Goal: Find specific page/section: Find specific page/section

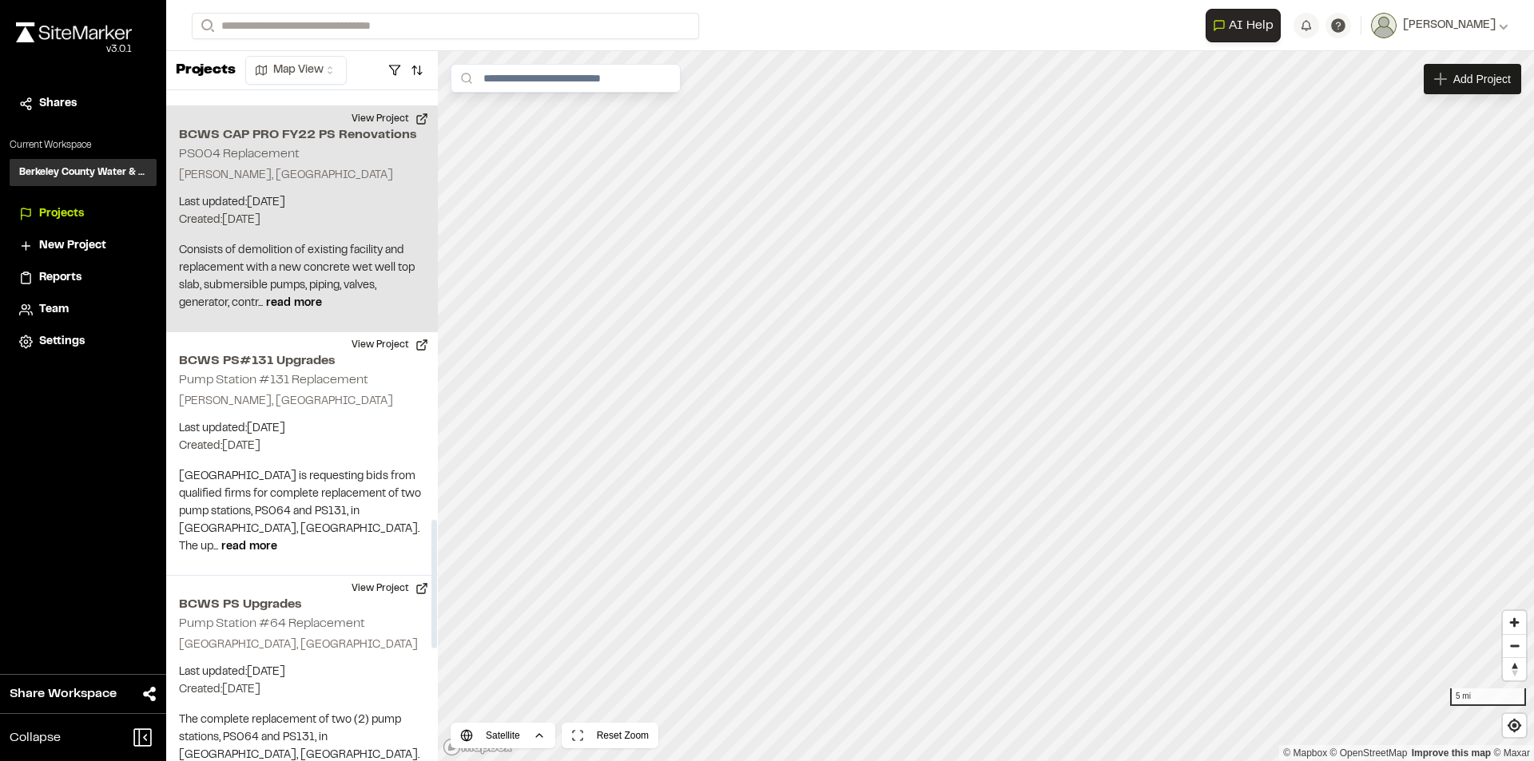
scroll to position [2236, 0]
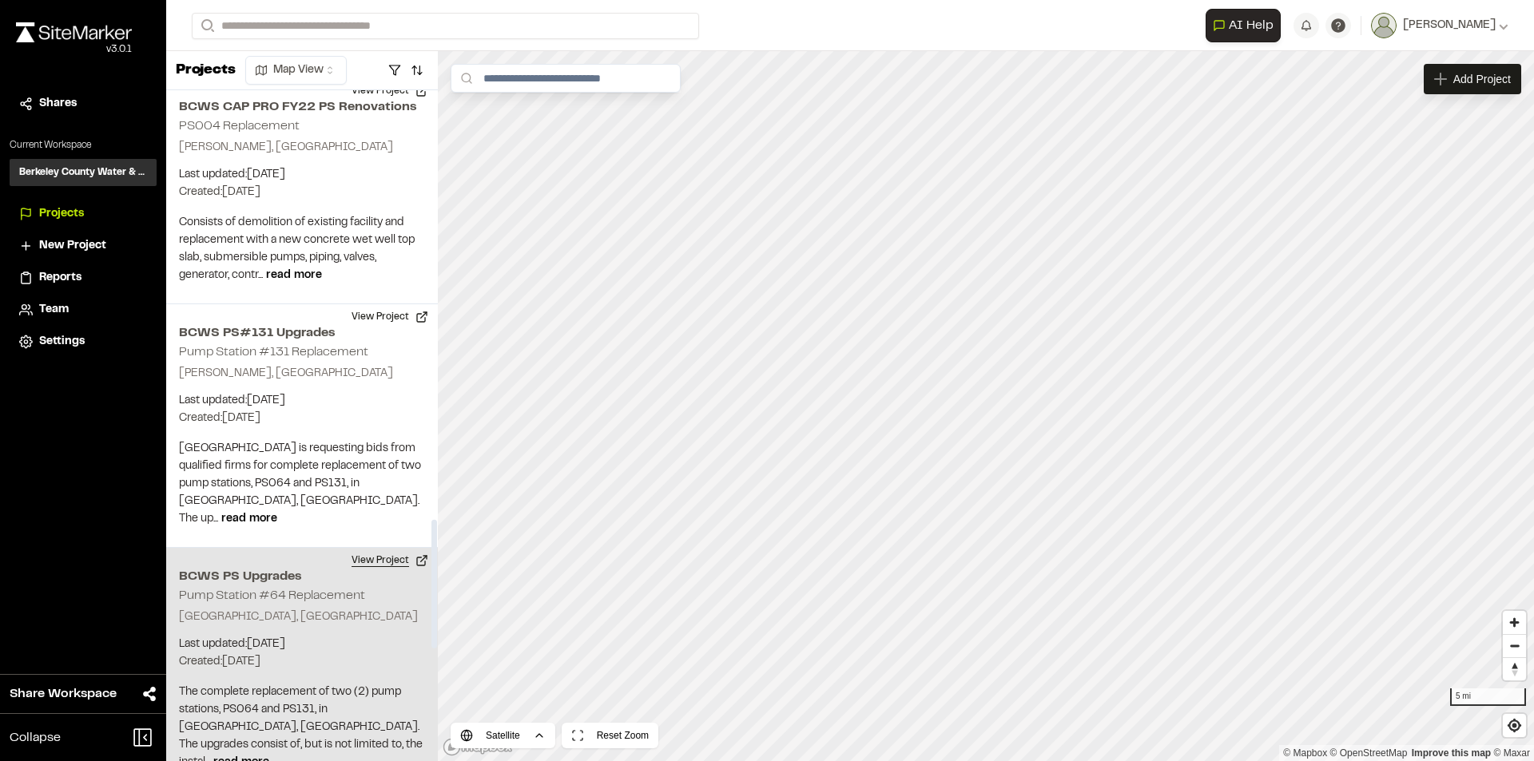
click at [375, 548] on button "View Project" at bounding box center [390, 561] width 96 height 26
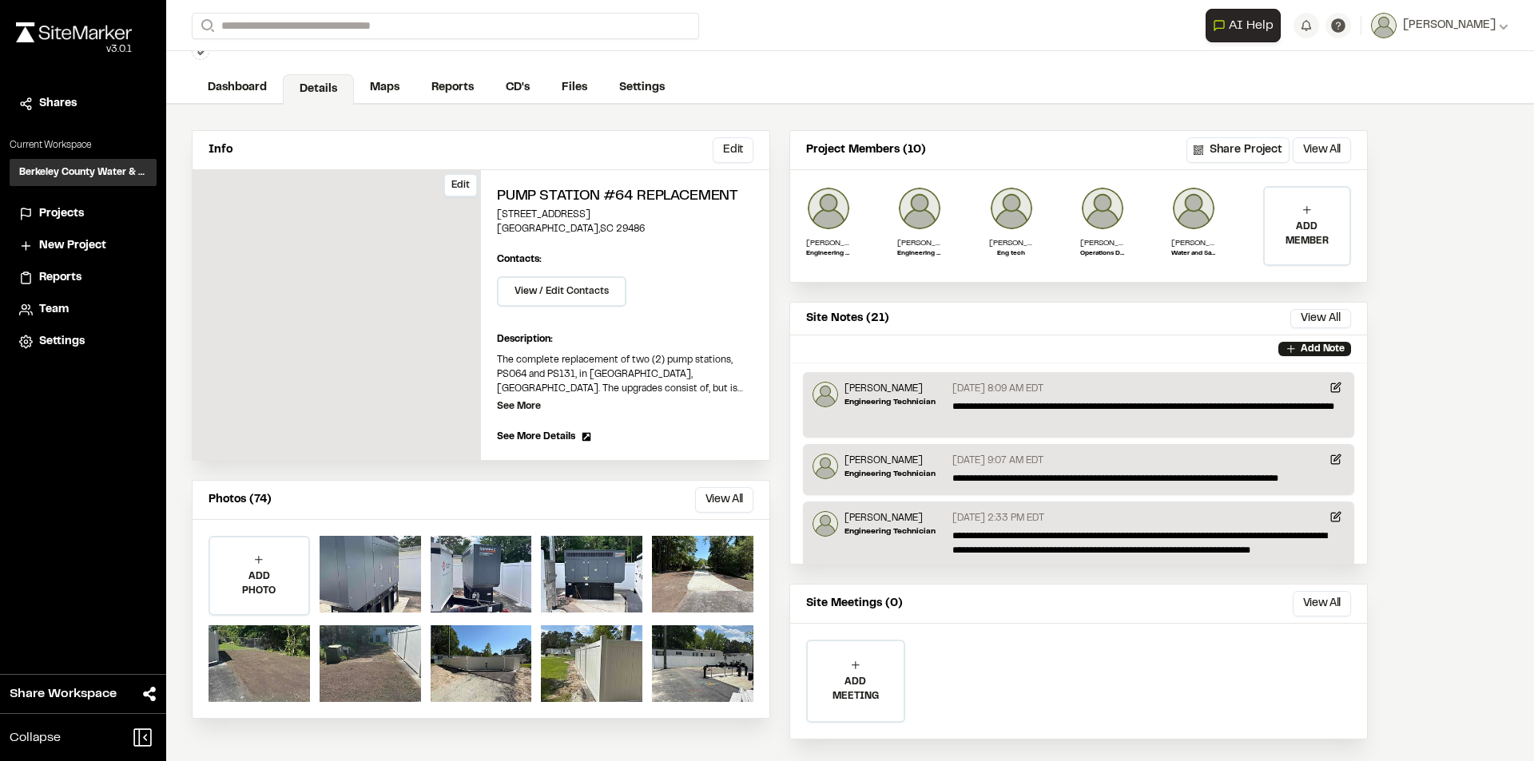
scroll to position [77, 0]
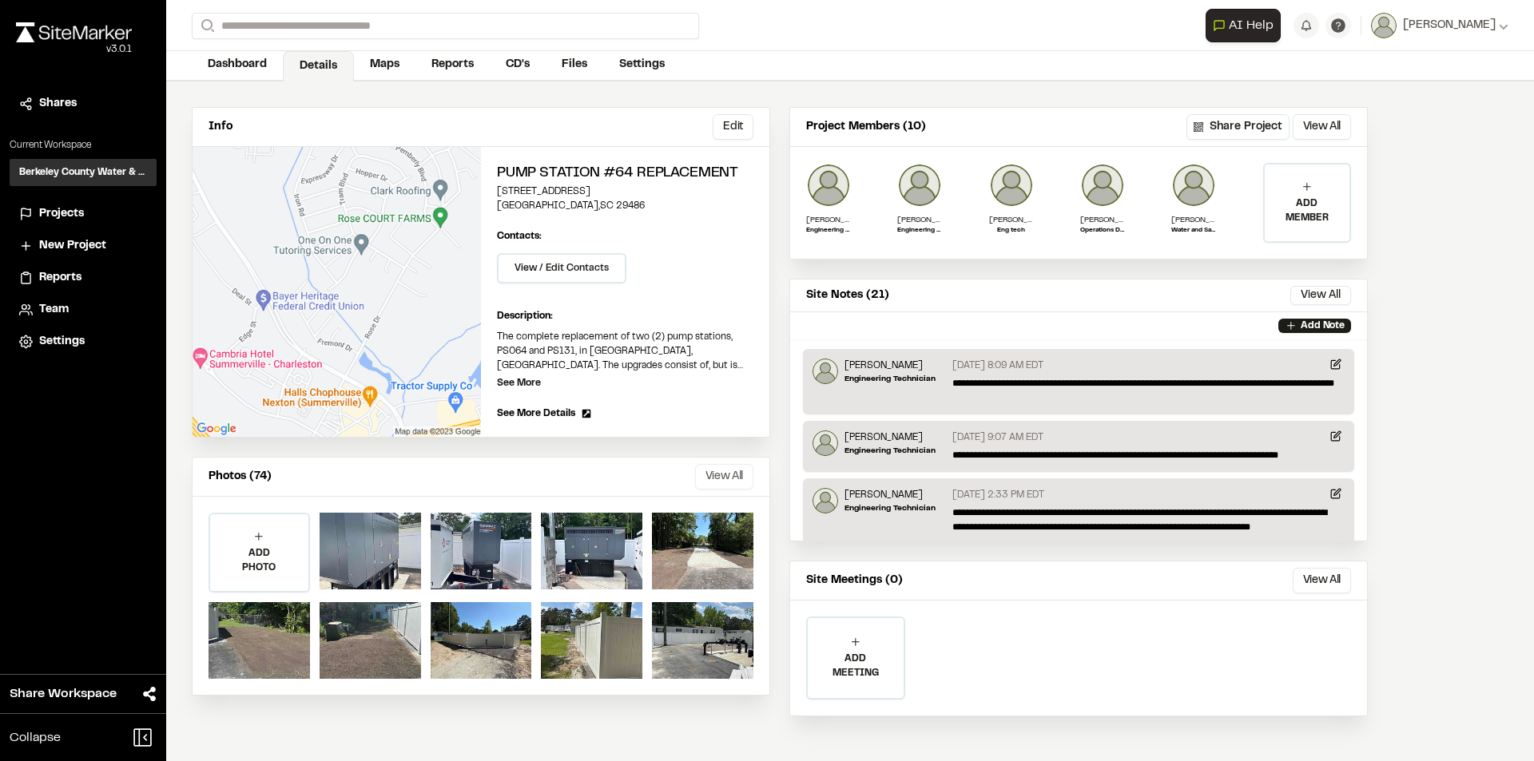
click at [724, 473] on button "View All" at bounding box center [724, 477] width 58 height 26
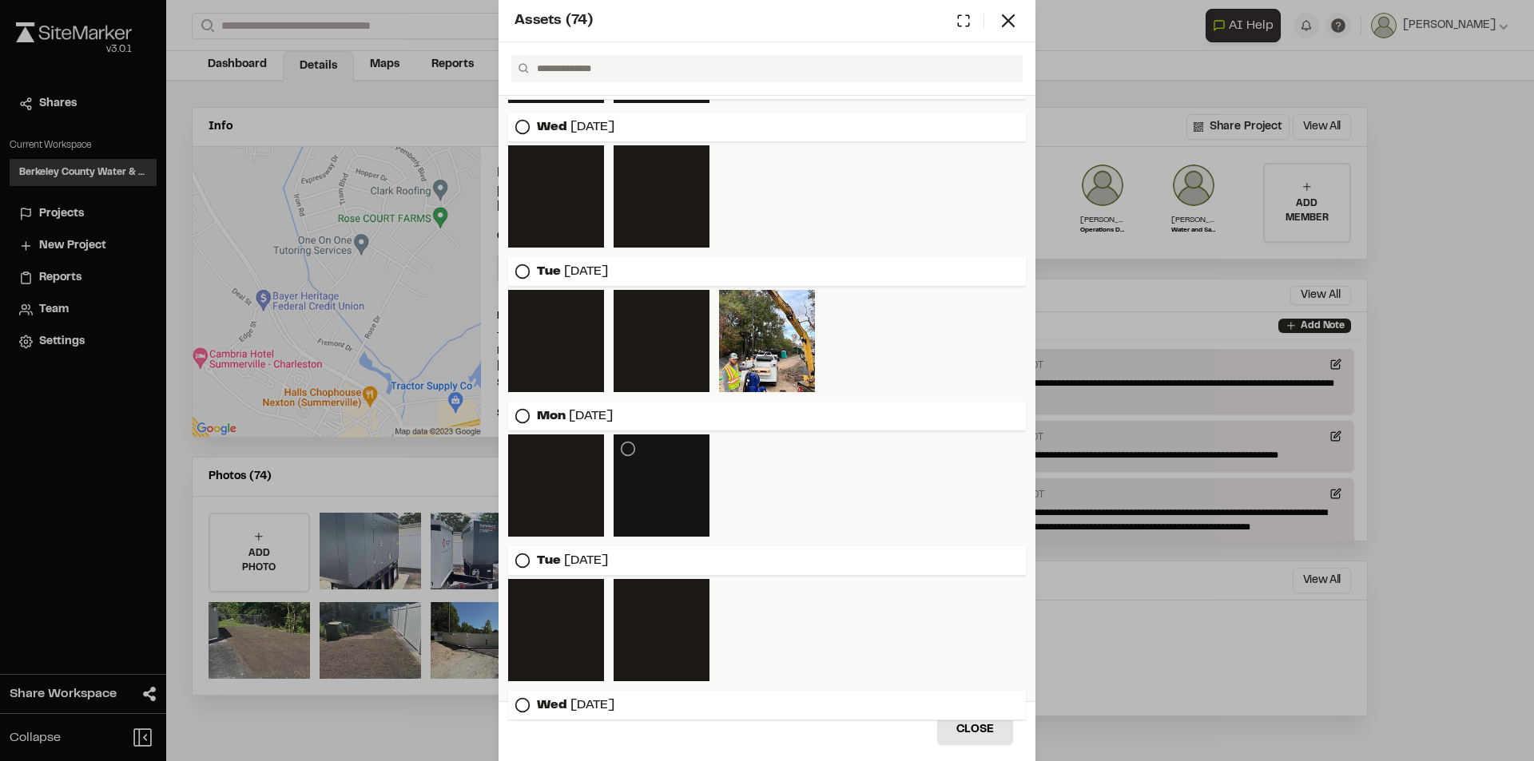
scroll to position [1722, 0]
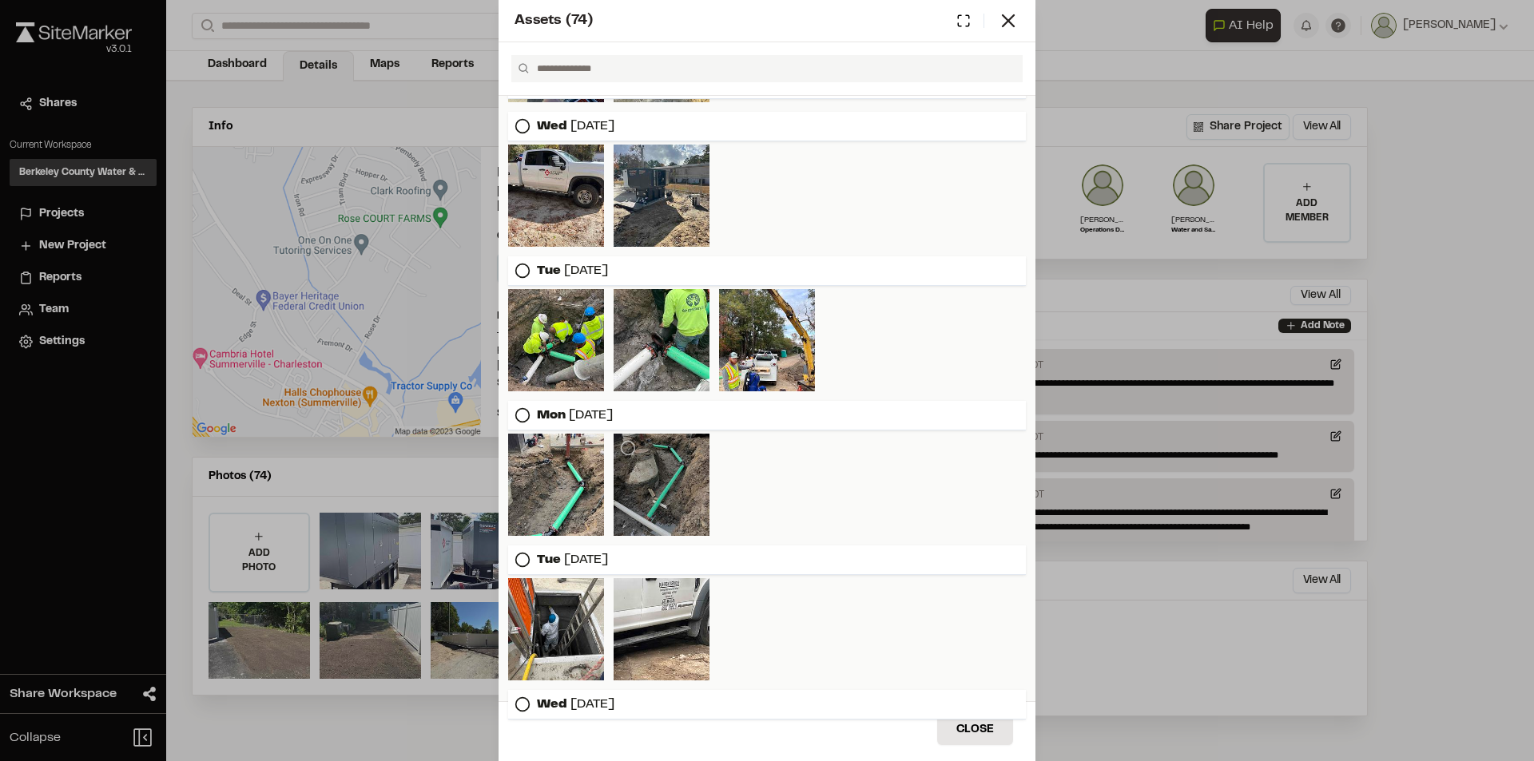
click at [646, 490] on div at bounding box center [661, 485] width 96 height 102
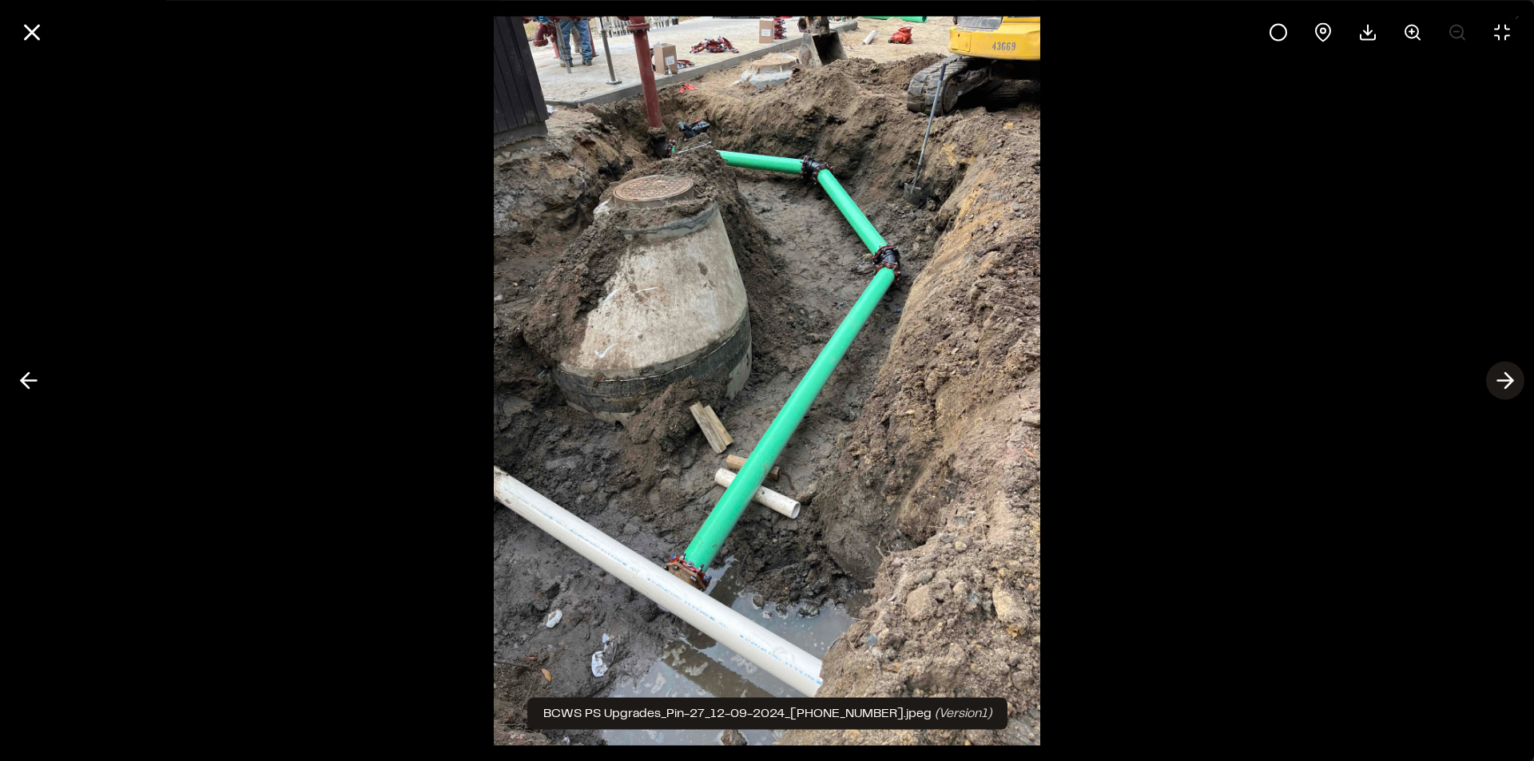
click at [1501, 378] on icon at bounding box center [1505, 380] width 26 height 27
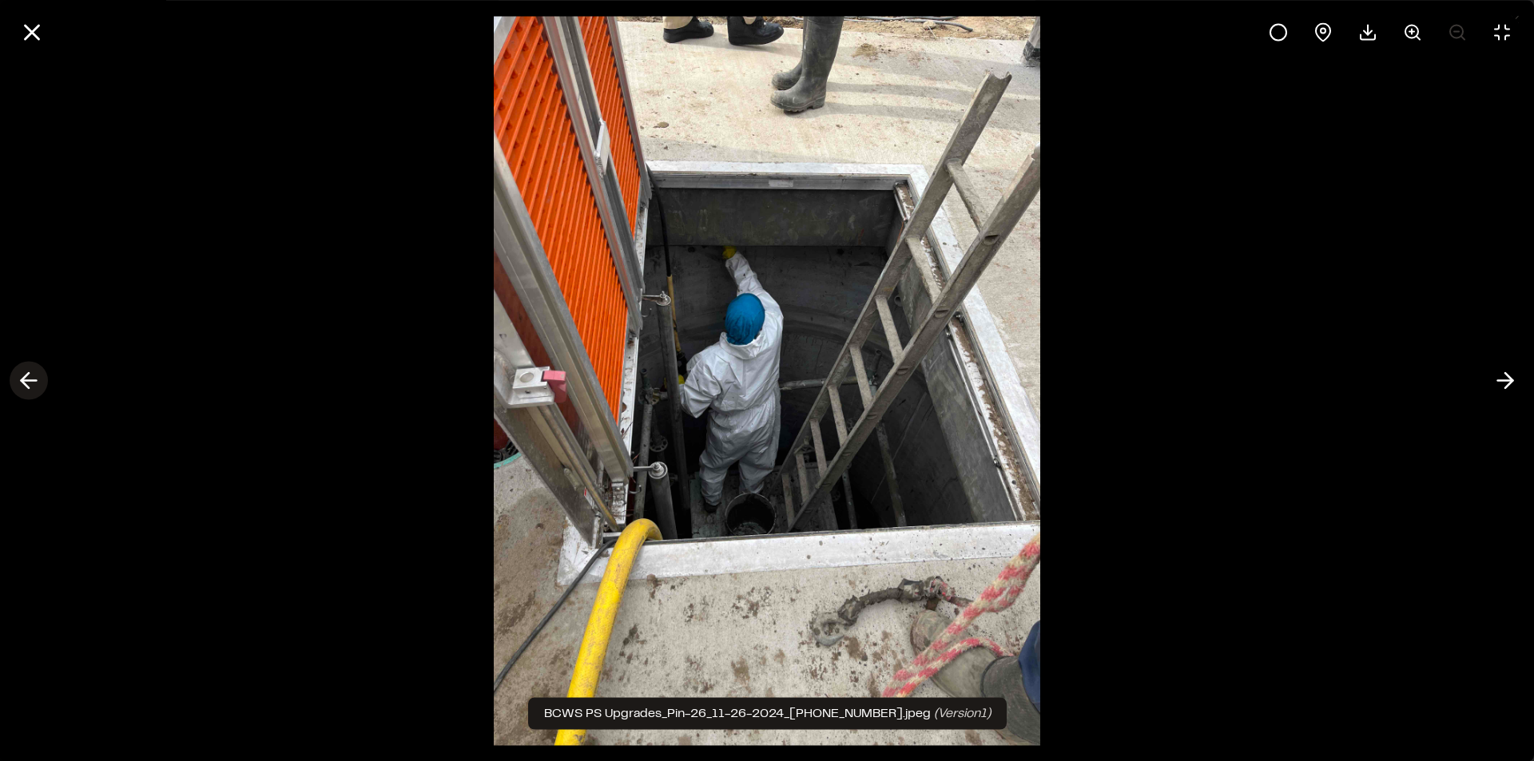
click at [38, 382] on icon at bounding box center [29, 380] width 26 height 27
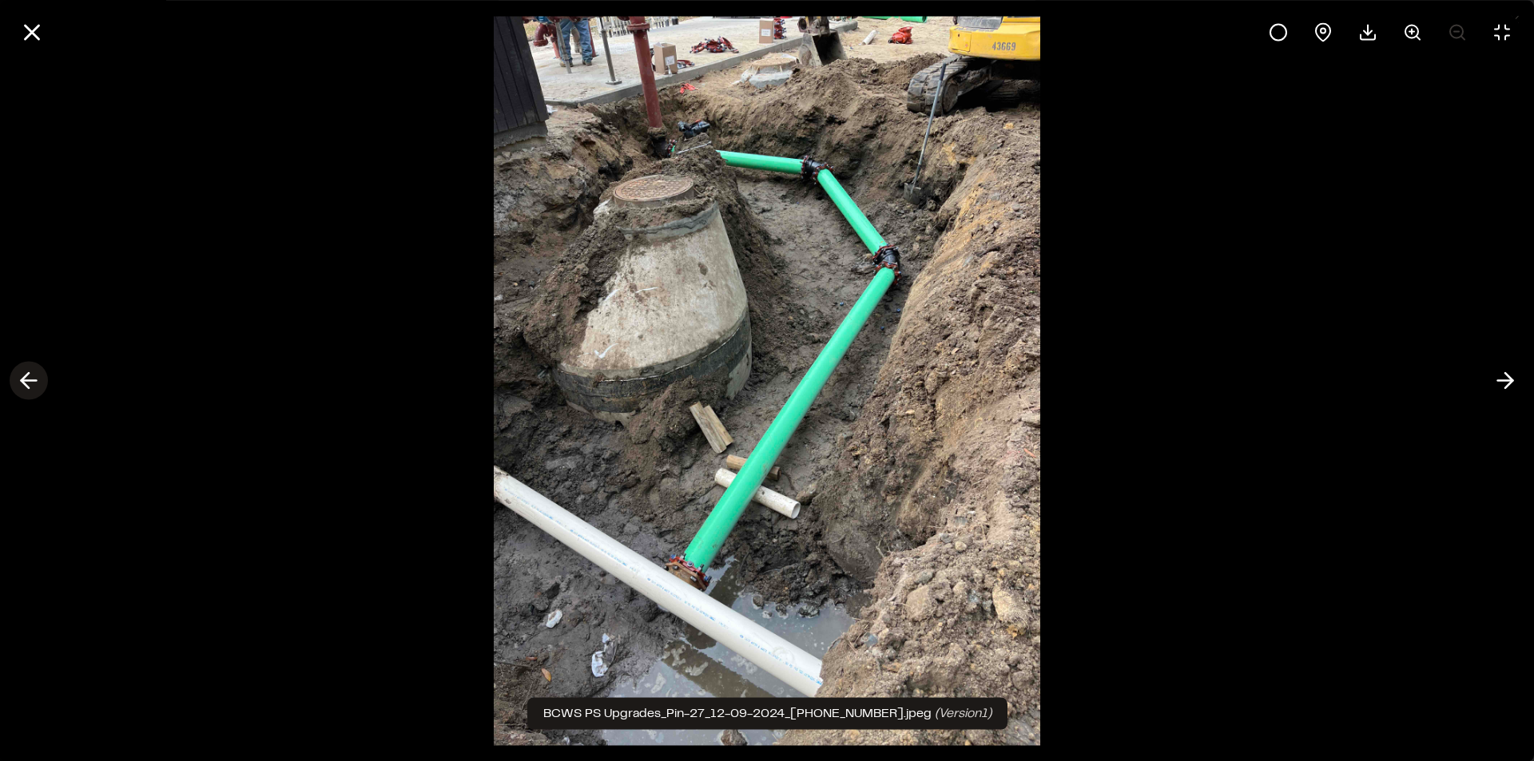
click at [38, 382] on icon at bounding box center [29, 380] width 26 height 27
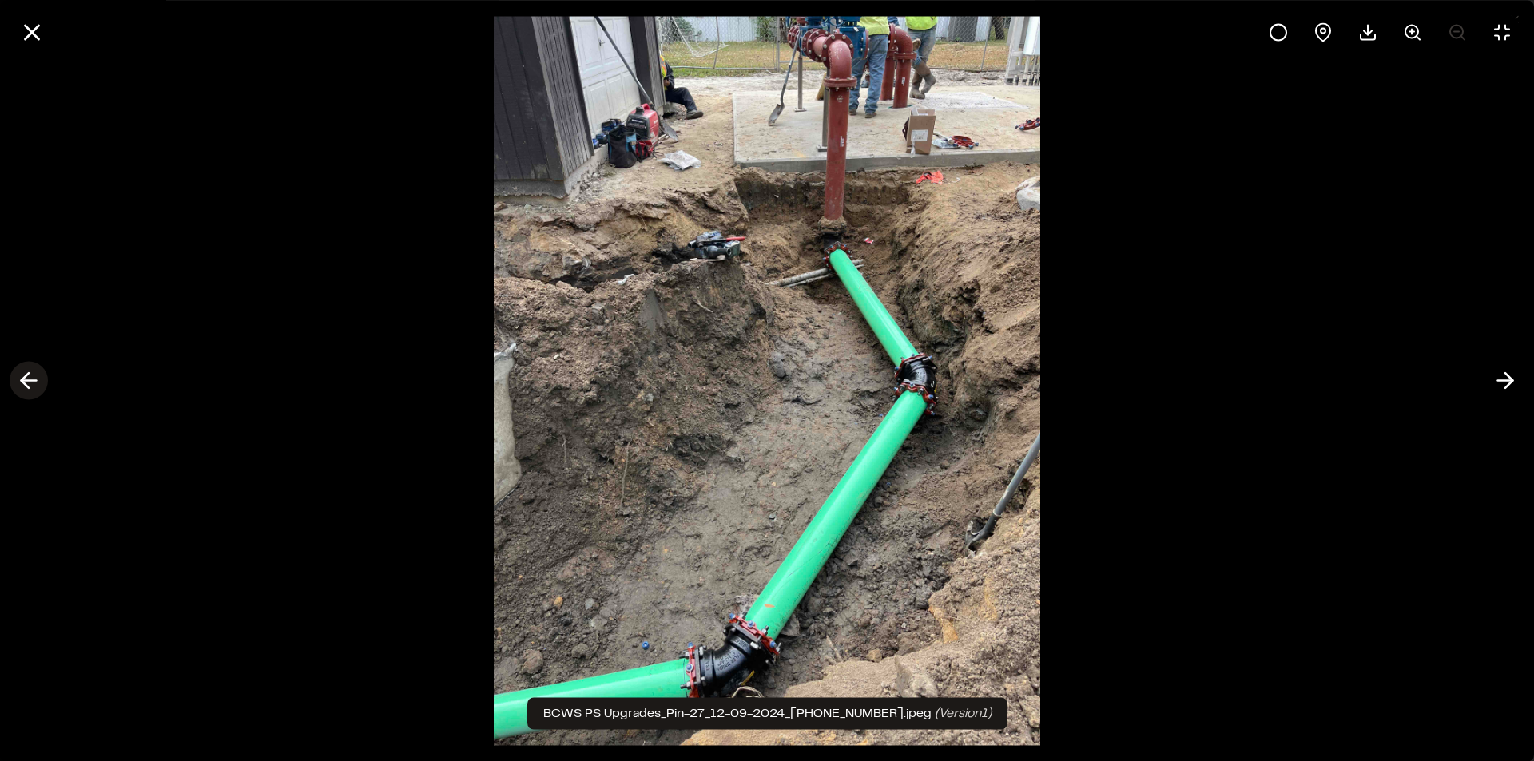
click at [38, 382] on icon at bounding box center [29, 380] width 26 height 27
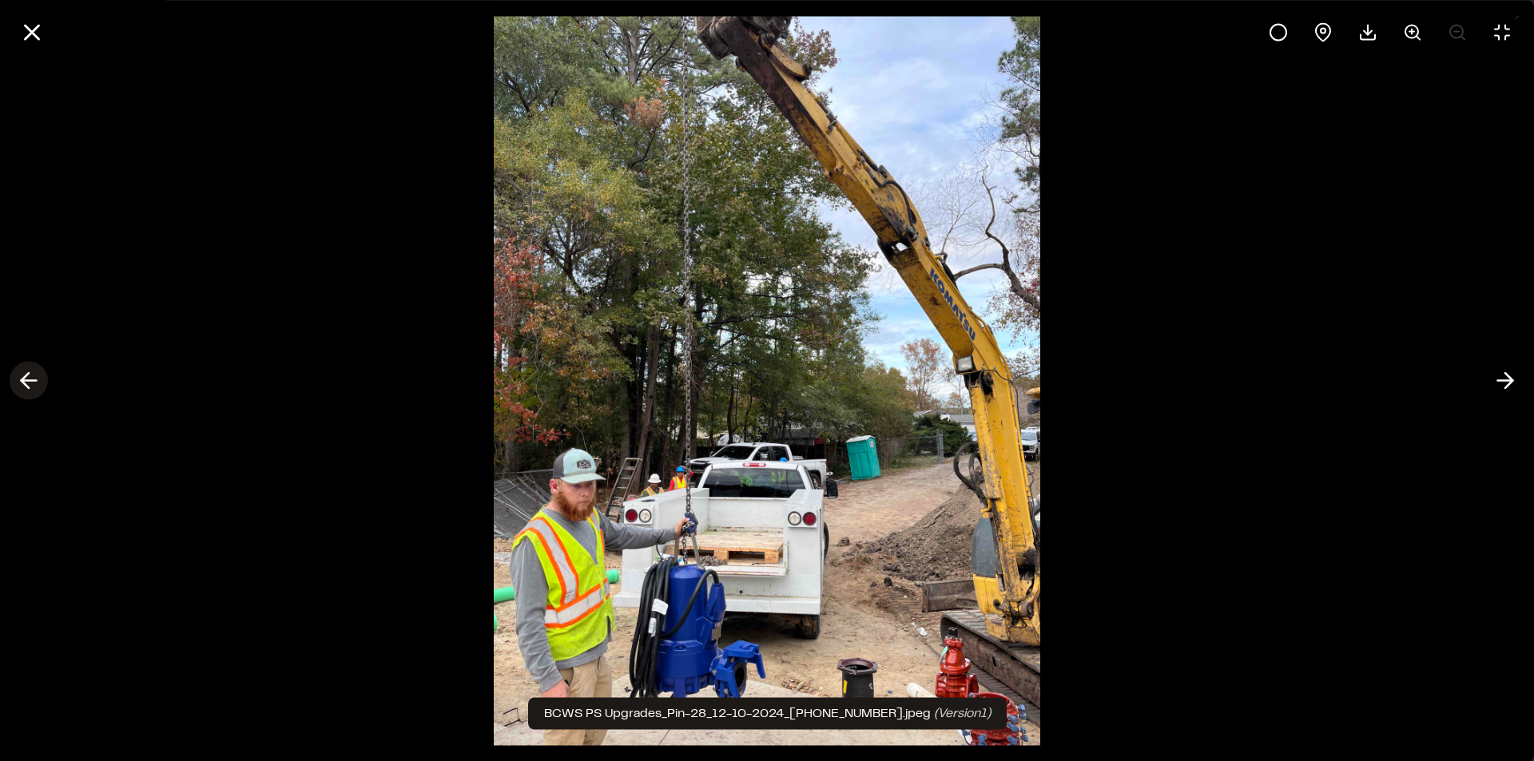
click at [38, 382] on icon at bounding box center [29, 380] width 26 height 27
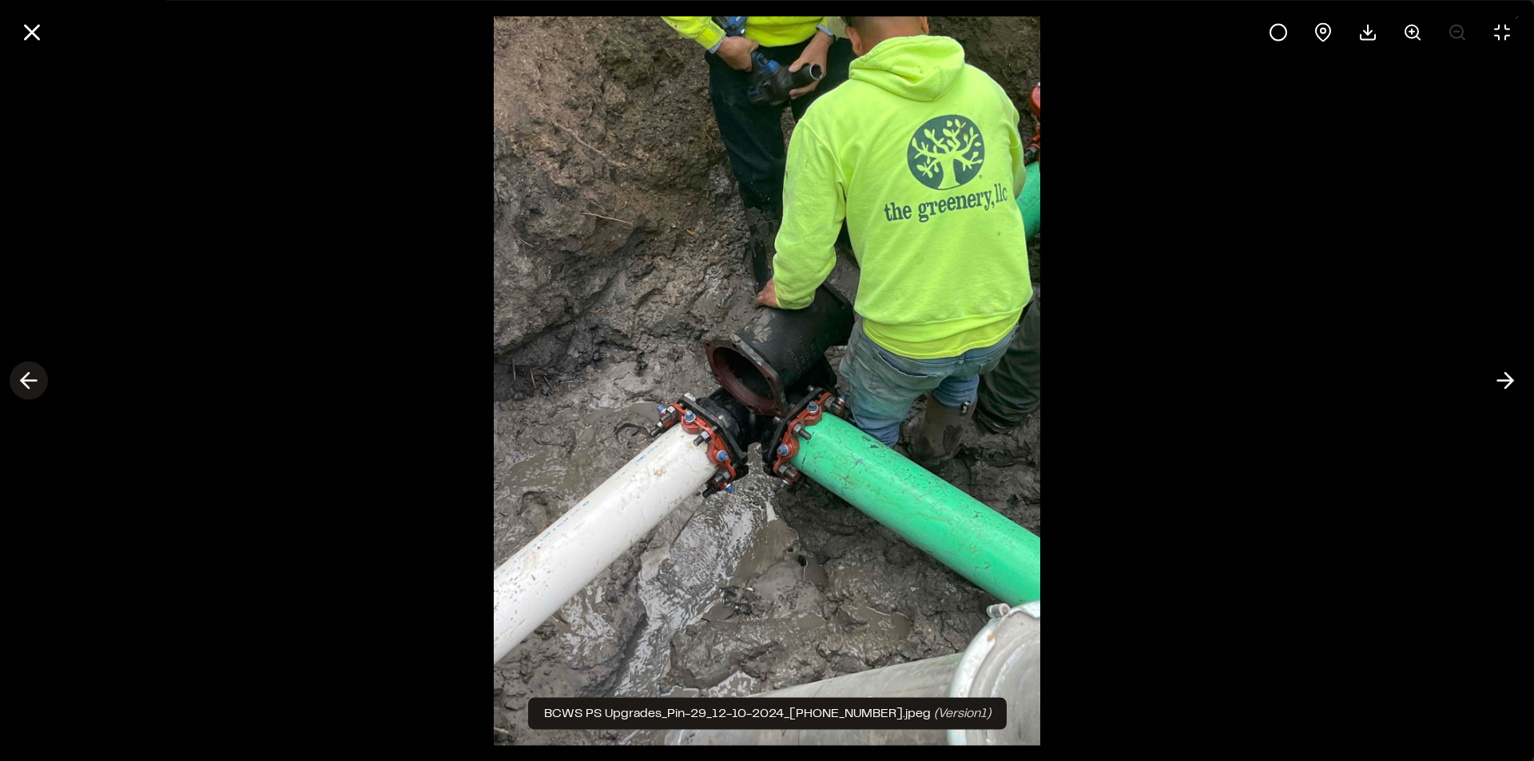
click at [29, 384] on icon at bounding box center [29, 380] width 26 height 27
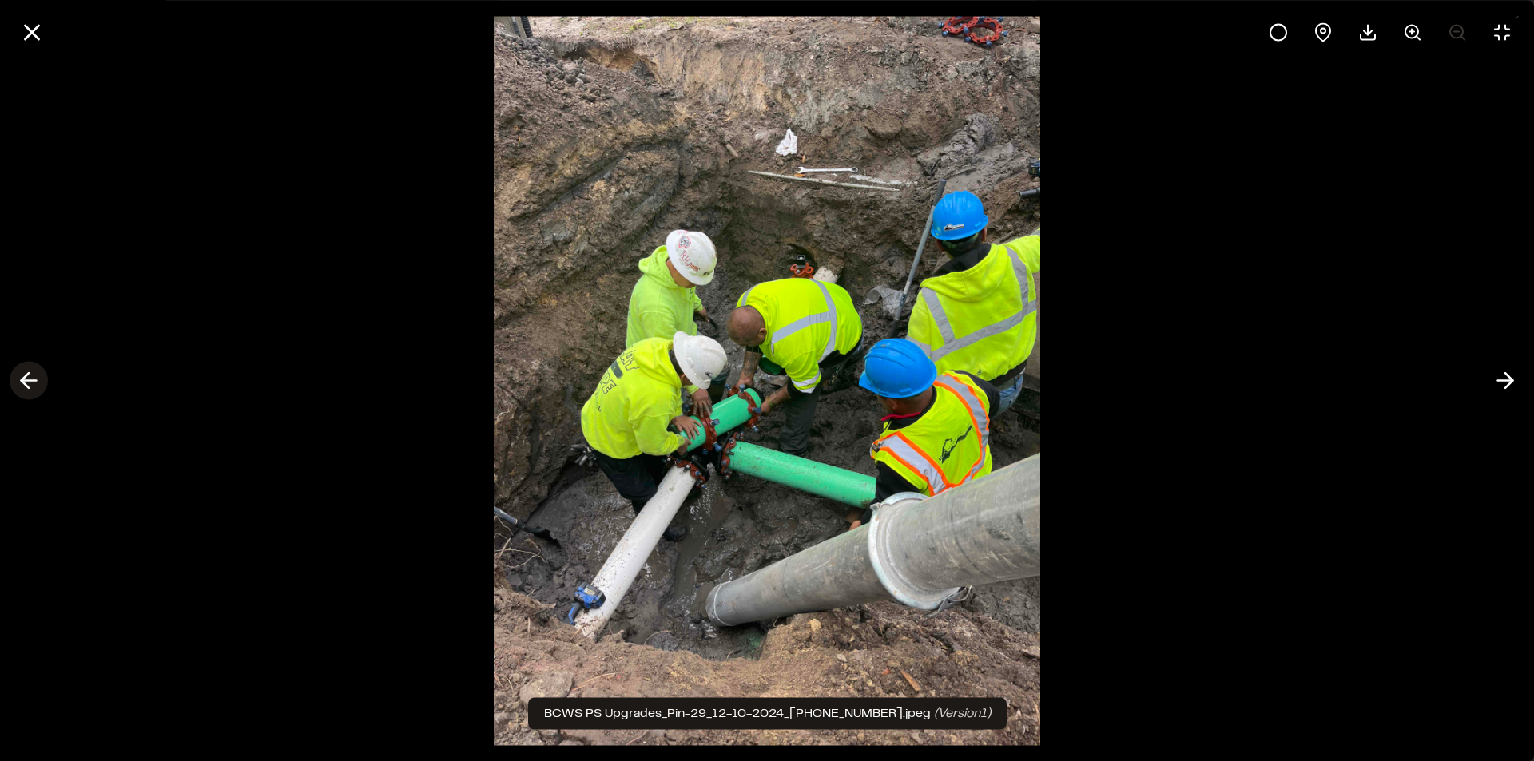
click at [29, 384] on icon at bounding box center [29, 380] width 26 height 27
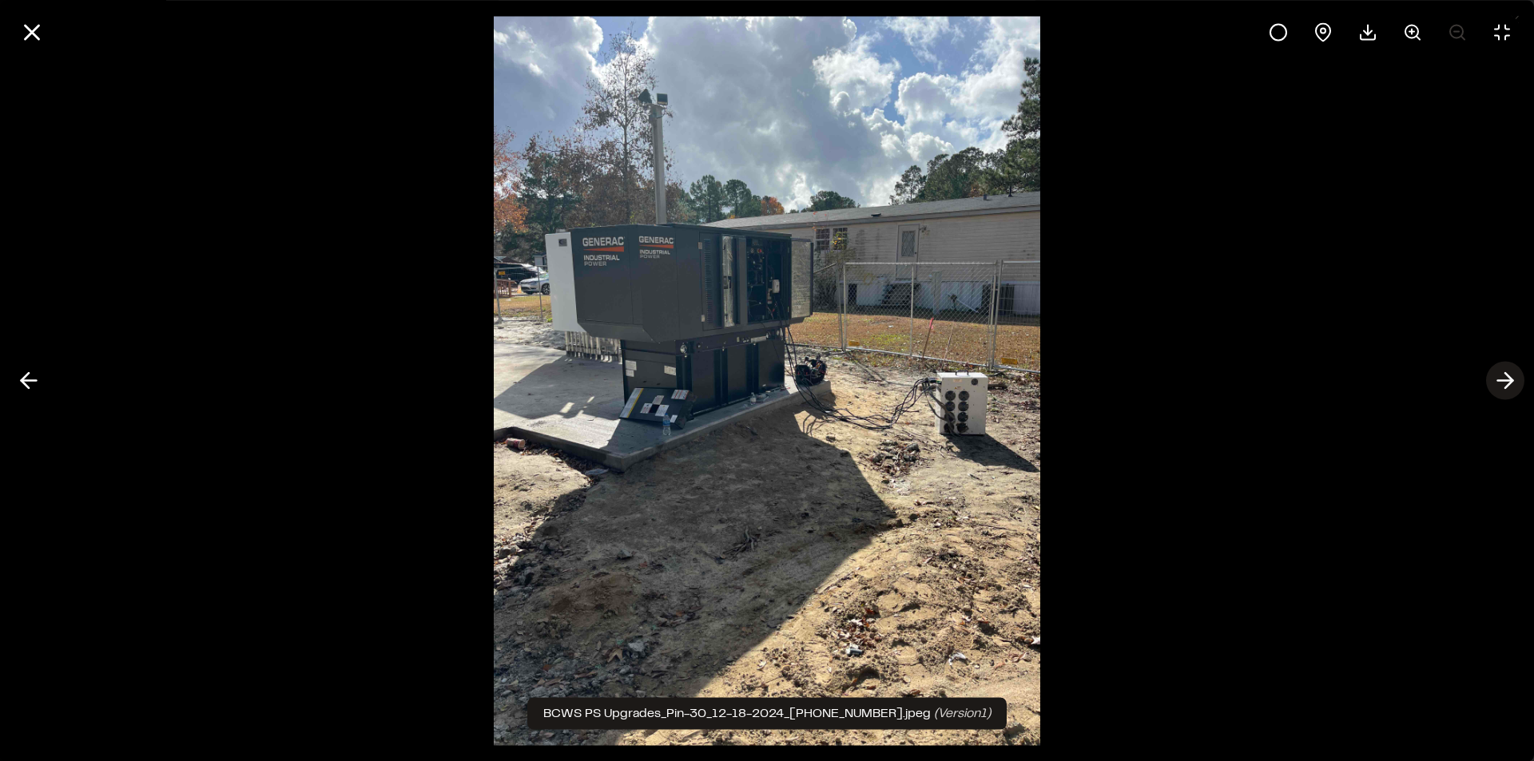
click at [1506, 383] on icon at bounding box center [1505, 380] width 26 height 27
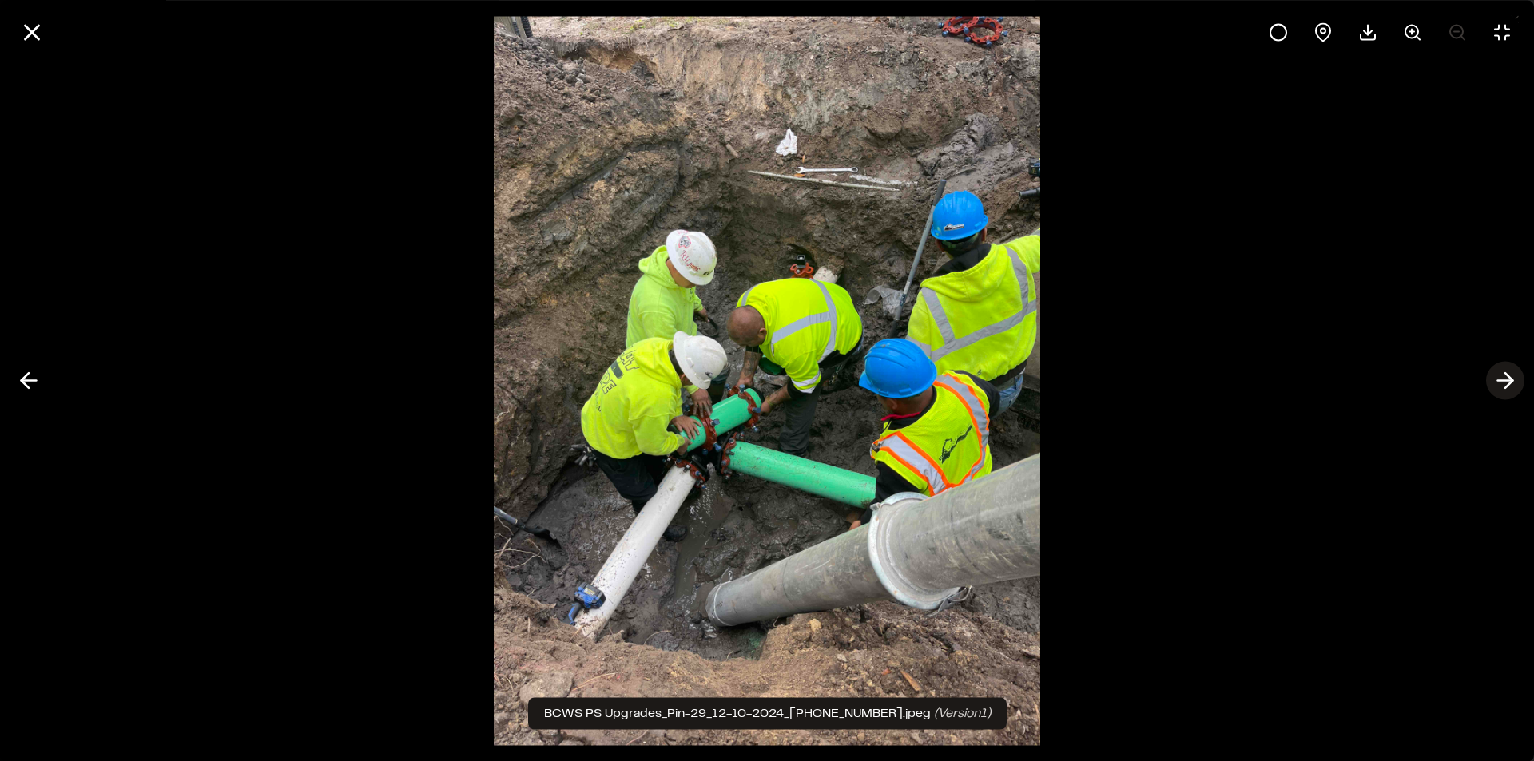
click at [1495, 375] on icon at bounding box center [1505, 380] width 26 height 27
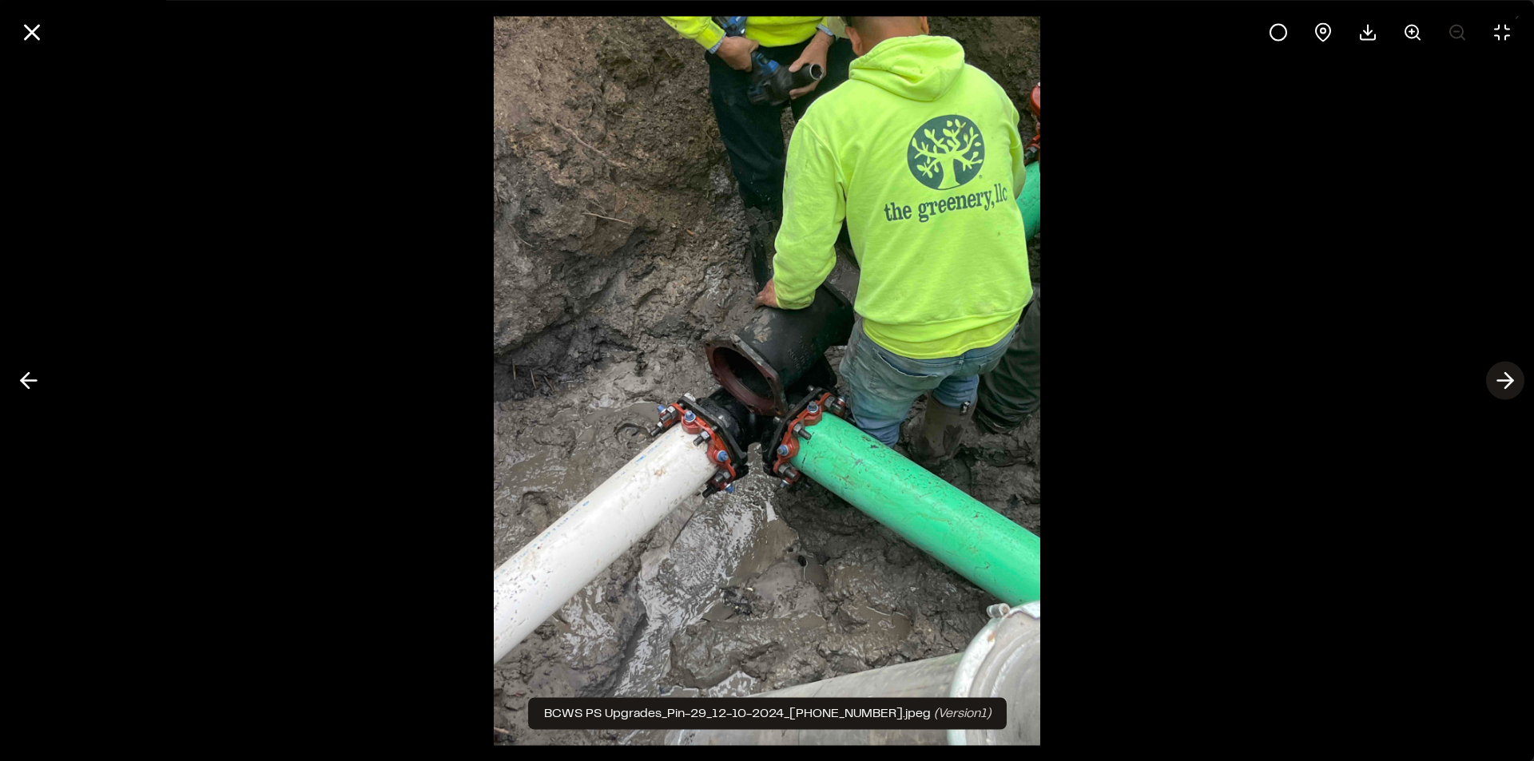
click at [1495, 375] on icon at bounding box center [1505, 380] width 26 height 27
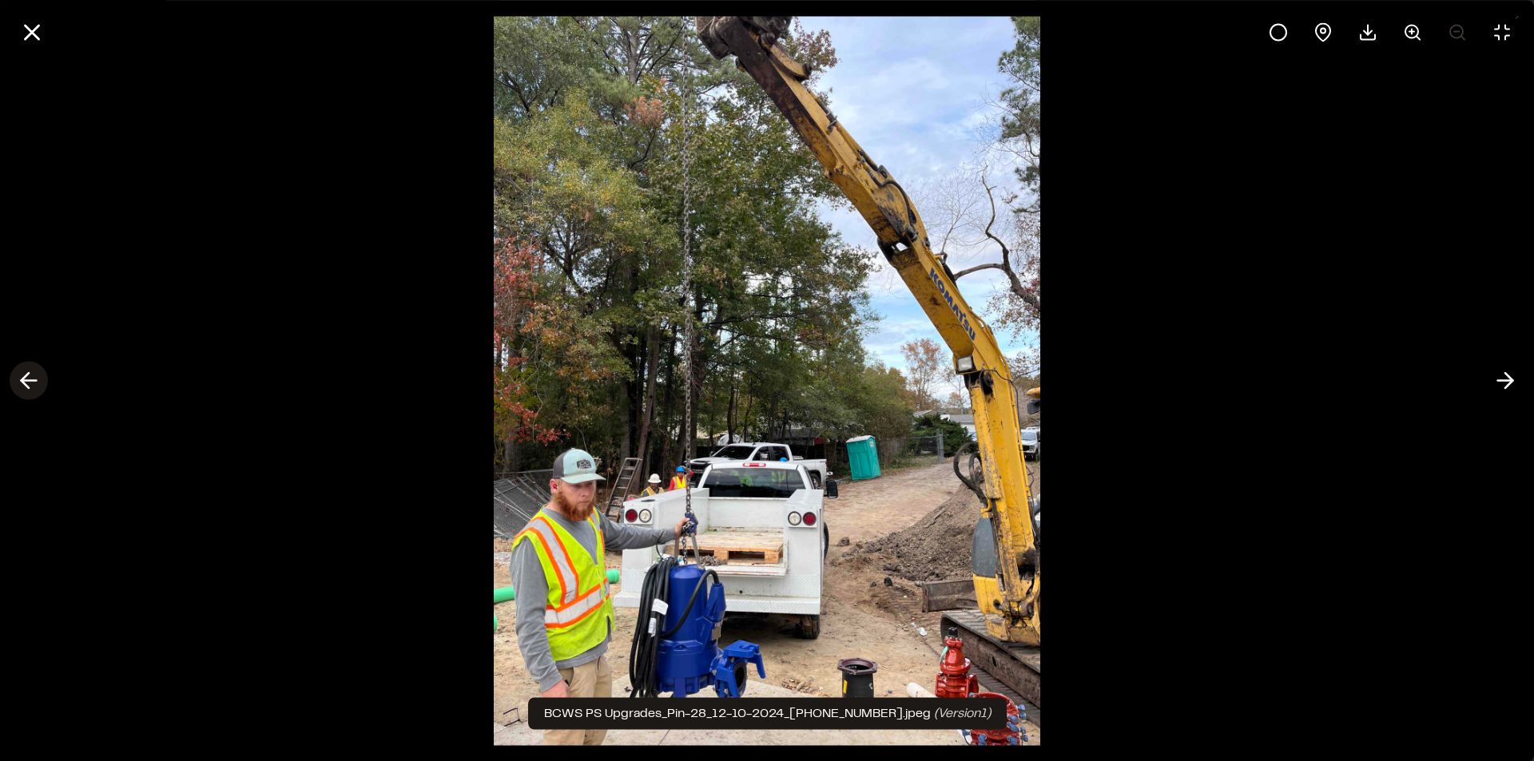
click at [24, 379] on polyline at bounding box center [25, 380] width 7 height 15
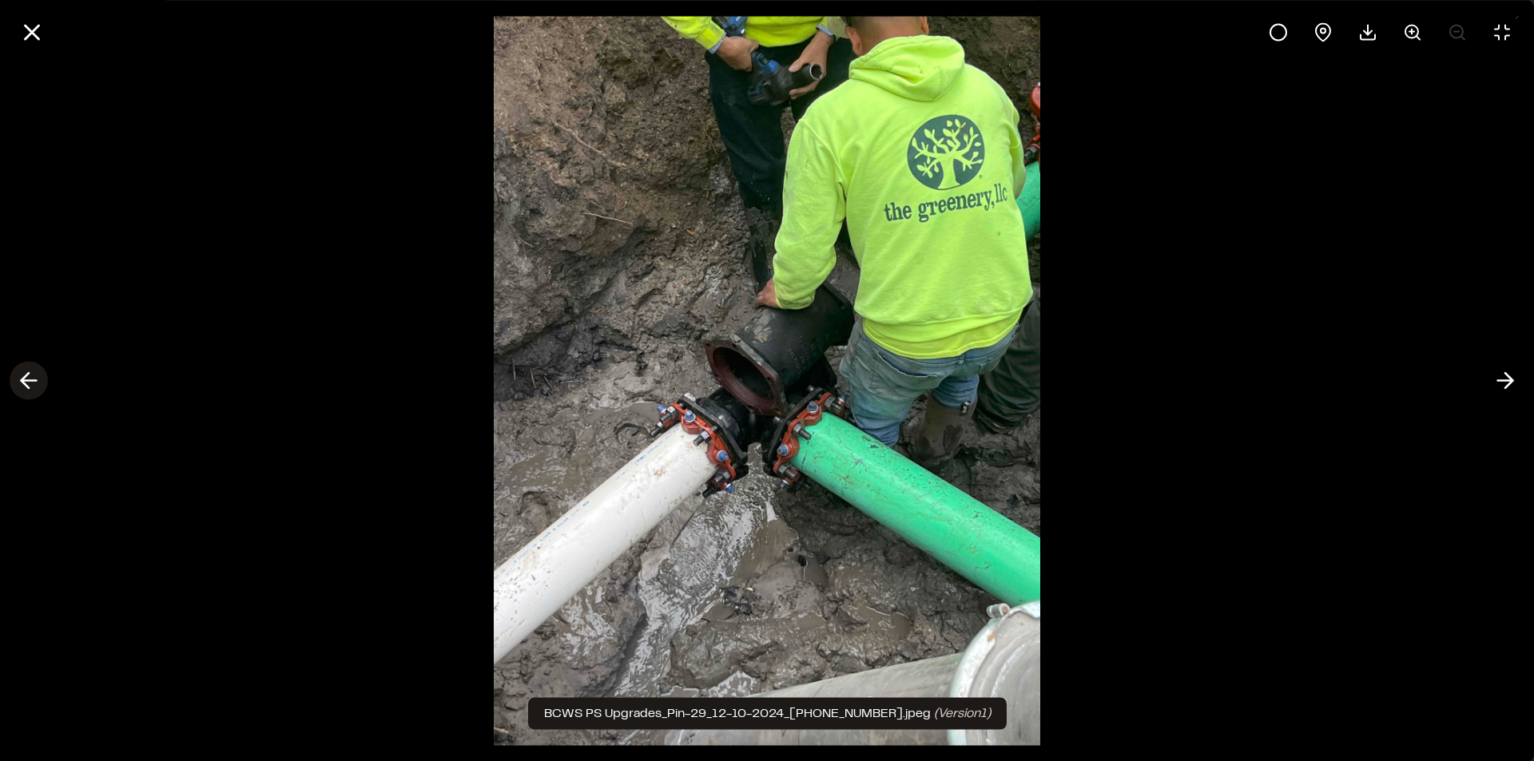
click at [24, 379] on polyline at bounding box center [25, 380] width 7 height 15
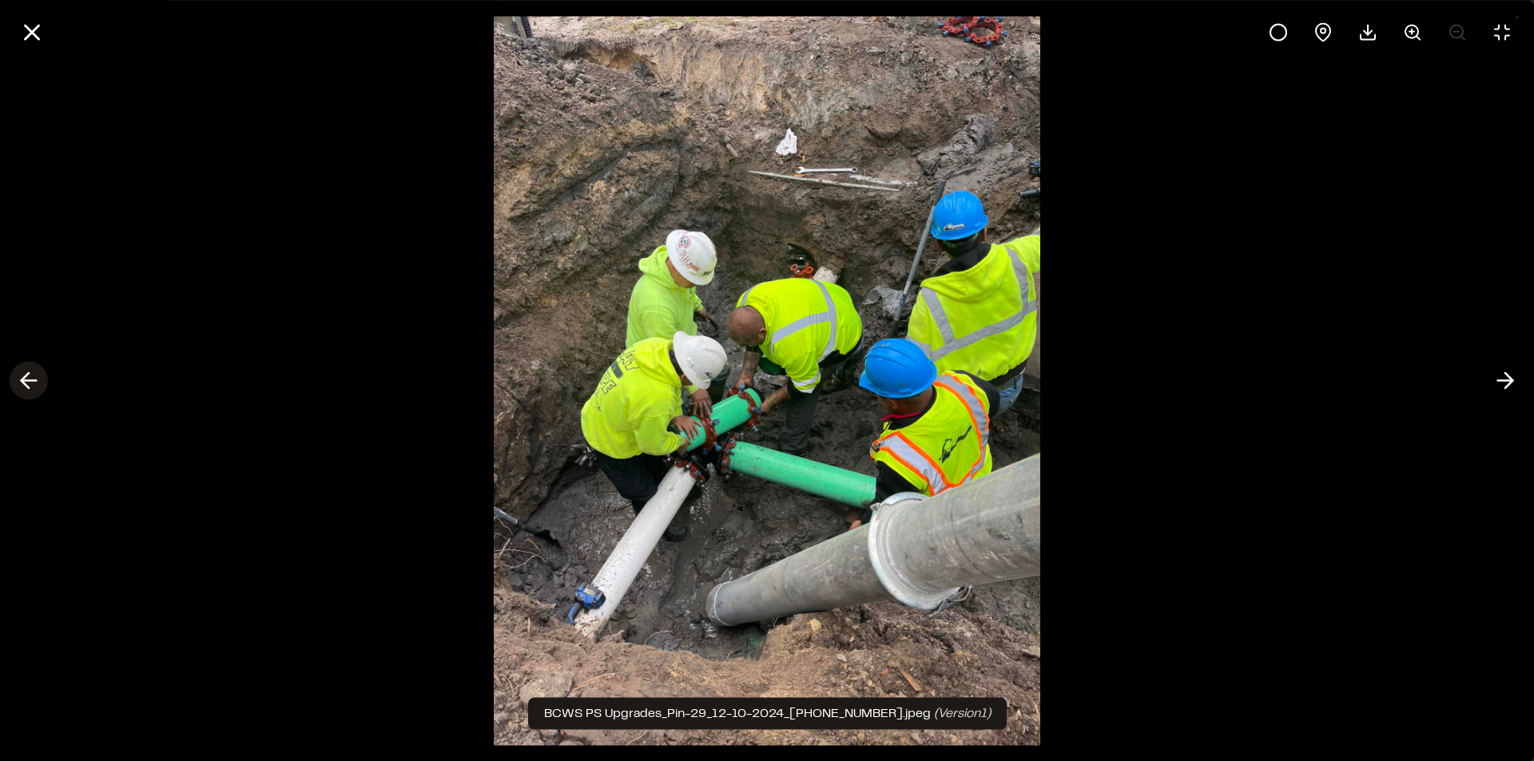
click at [24, 379] on polyline at bounding box center [25, 380] width 7 height 15
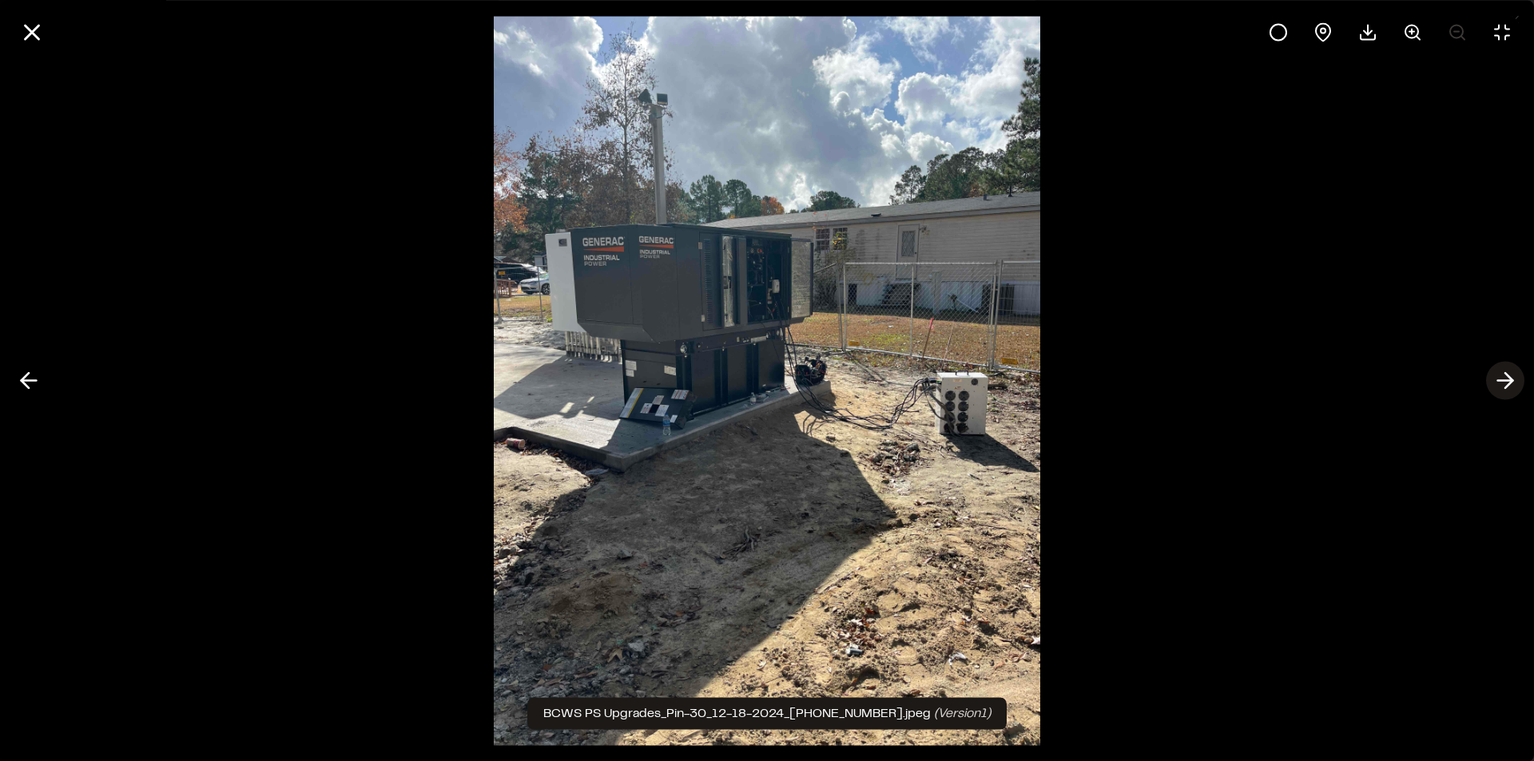
click at [1514, 379] on icon at bounding box center [1505, 380] width 26 height 27
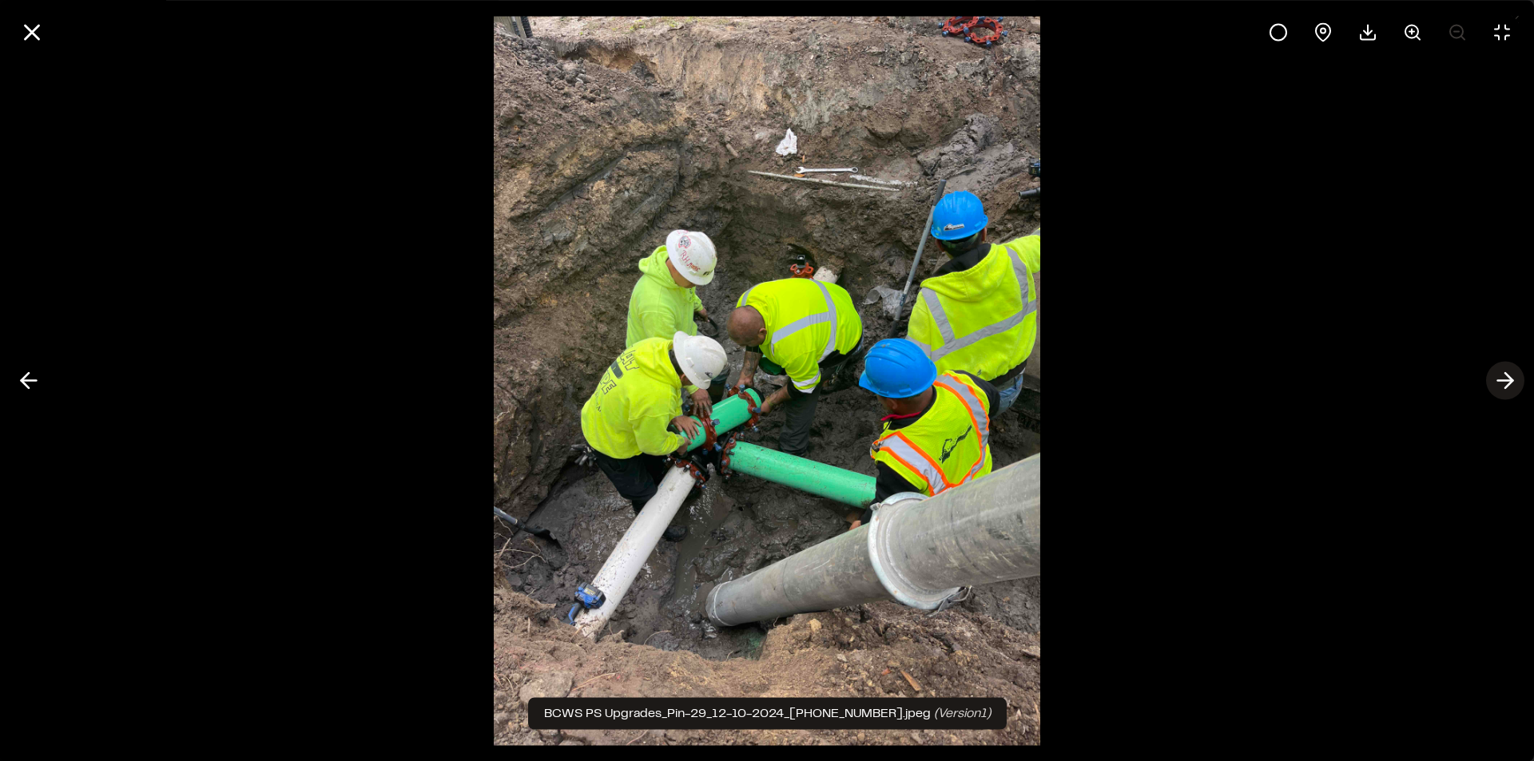
click at [1514, 379] on icon at bounding box center [1505, 380] width 26 height 27
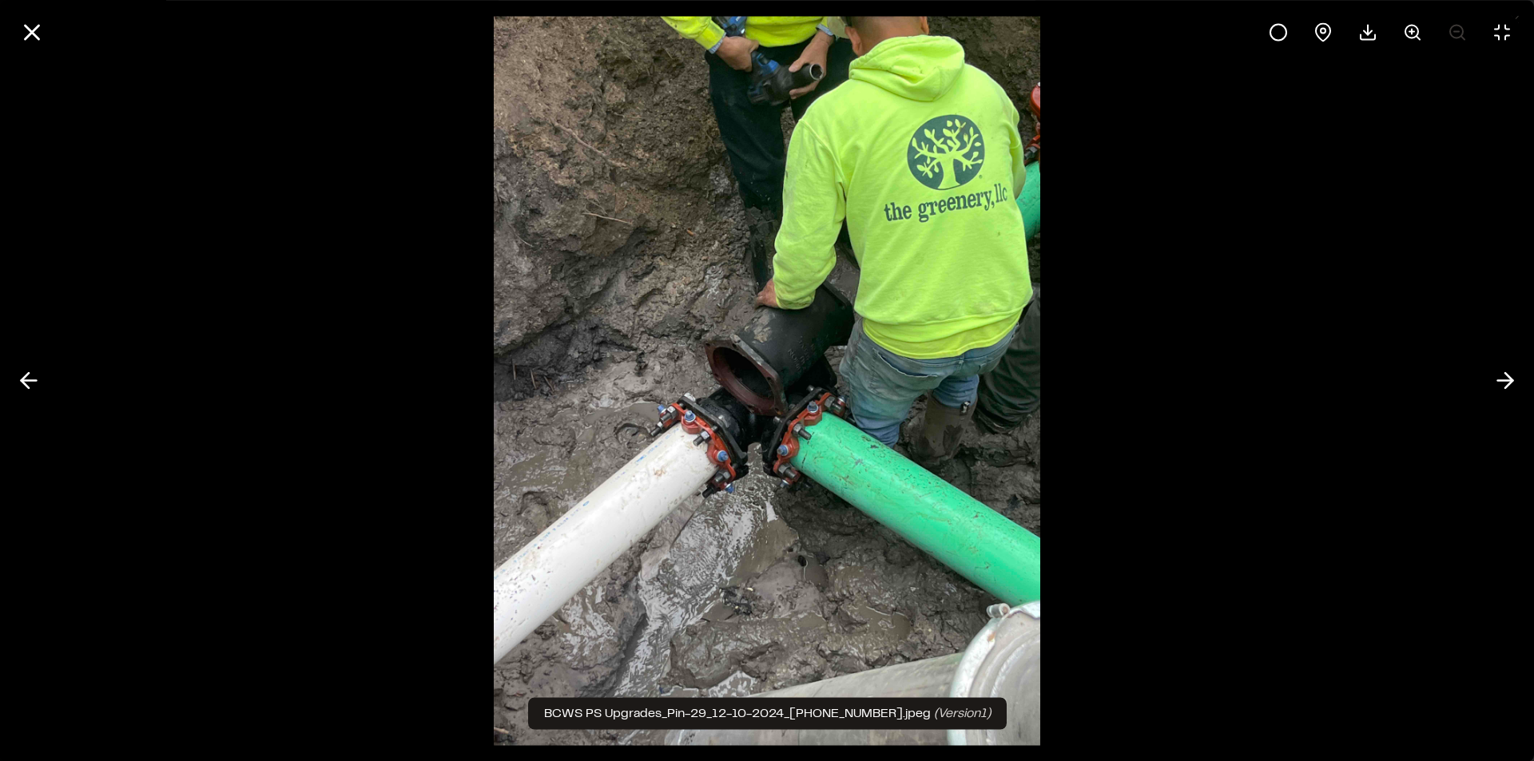
click at [1176, 353] on div at bounding box center [767, 380] width 1534 height 761
click at [1510, 379] on polyline at bounding box center [1508, 380] width 7 height 15
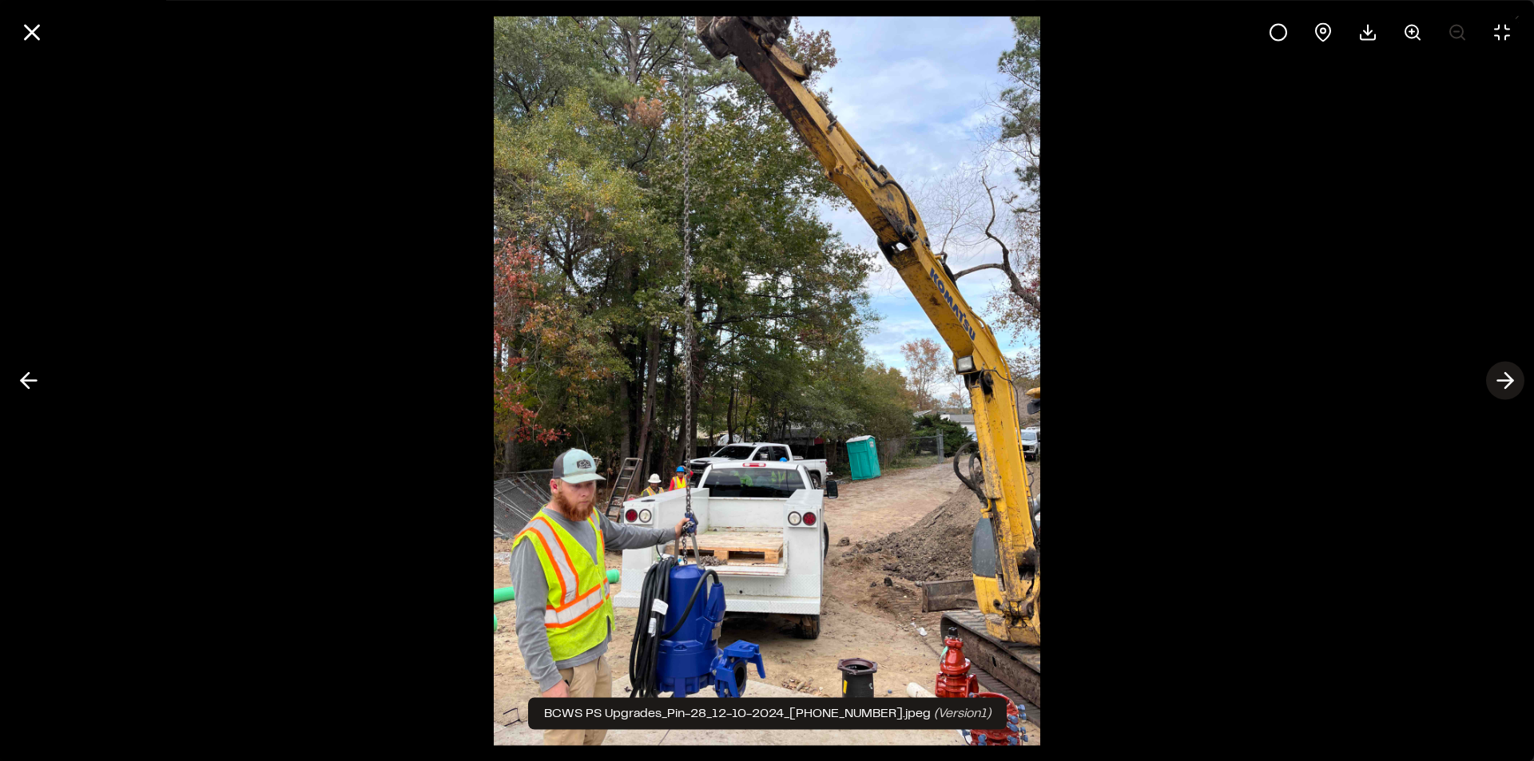
click at [1504, 381] on line at bounding box center [1505, 381] width 15 height 0
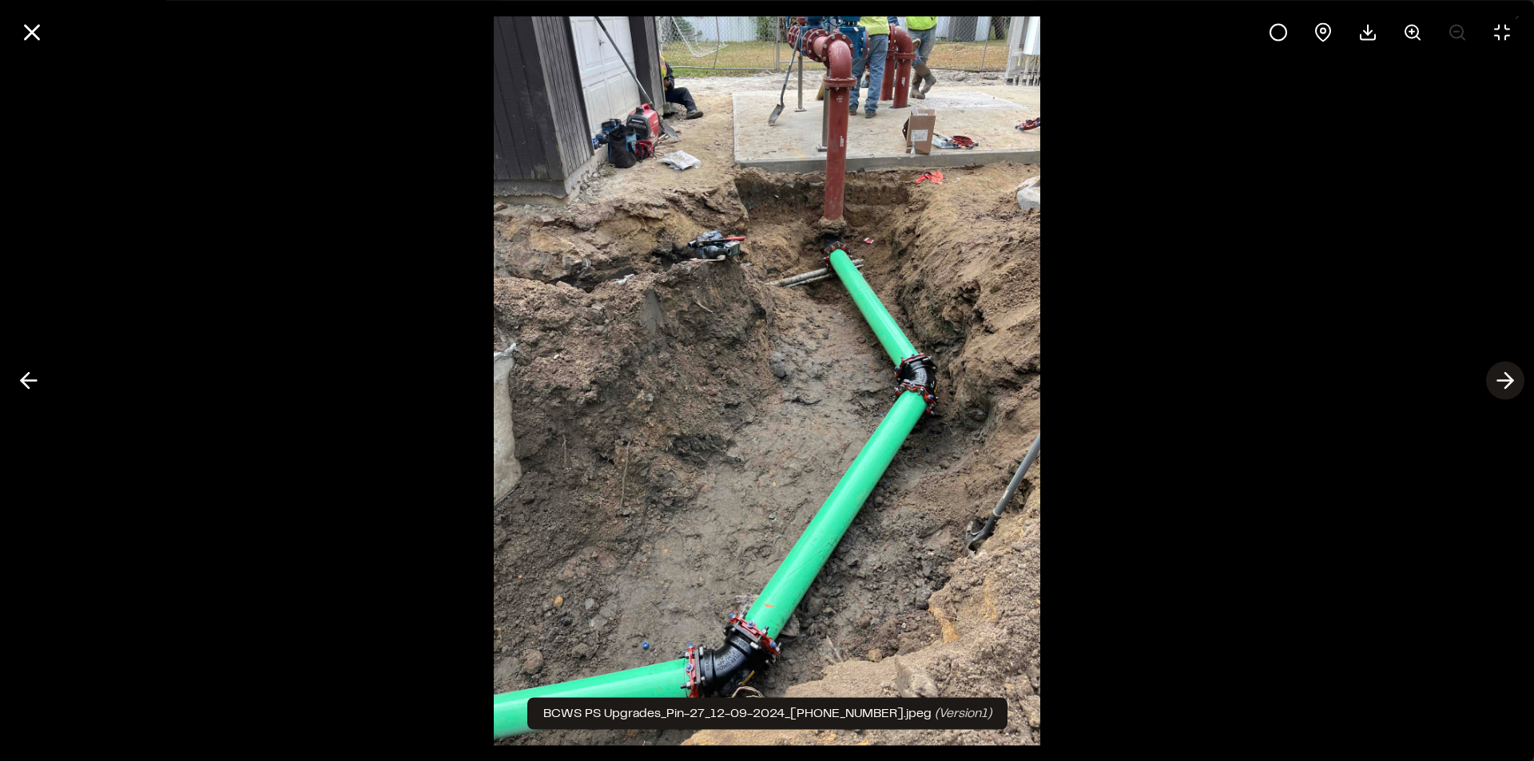
click at [1501, 382] on icon at bounding box center [1505, 380] width 26 height 27
